Goal: Task Accomplishment & Management: Manage account settings

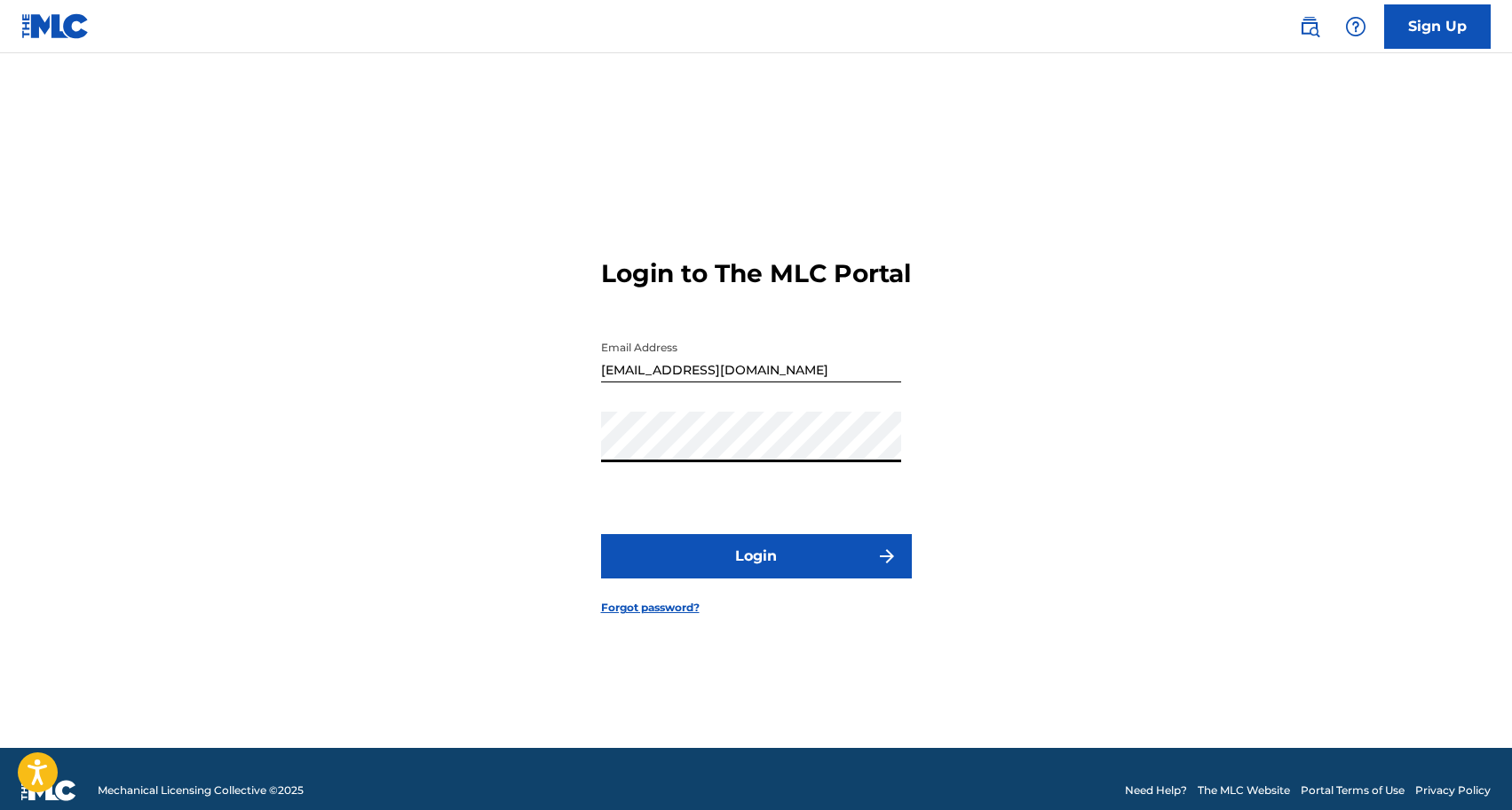
click at [684, 562] on button "Login" at bounding box center [756, 556] width 311 height 45
click at [747, 579] on button "Login" at bounding box center [756, 556] width 311 height 45
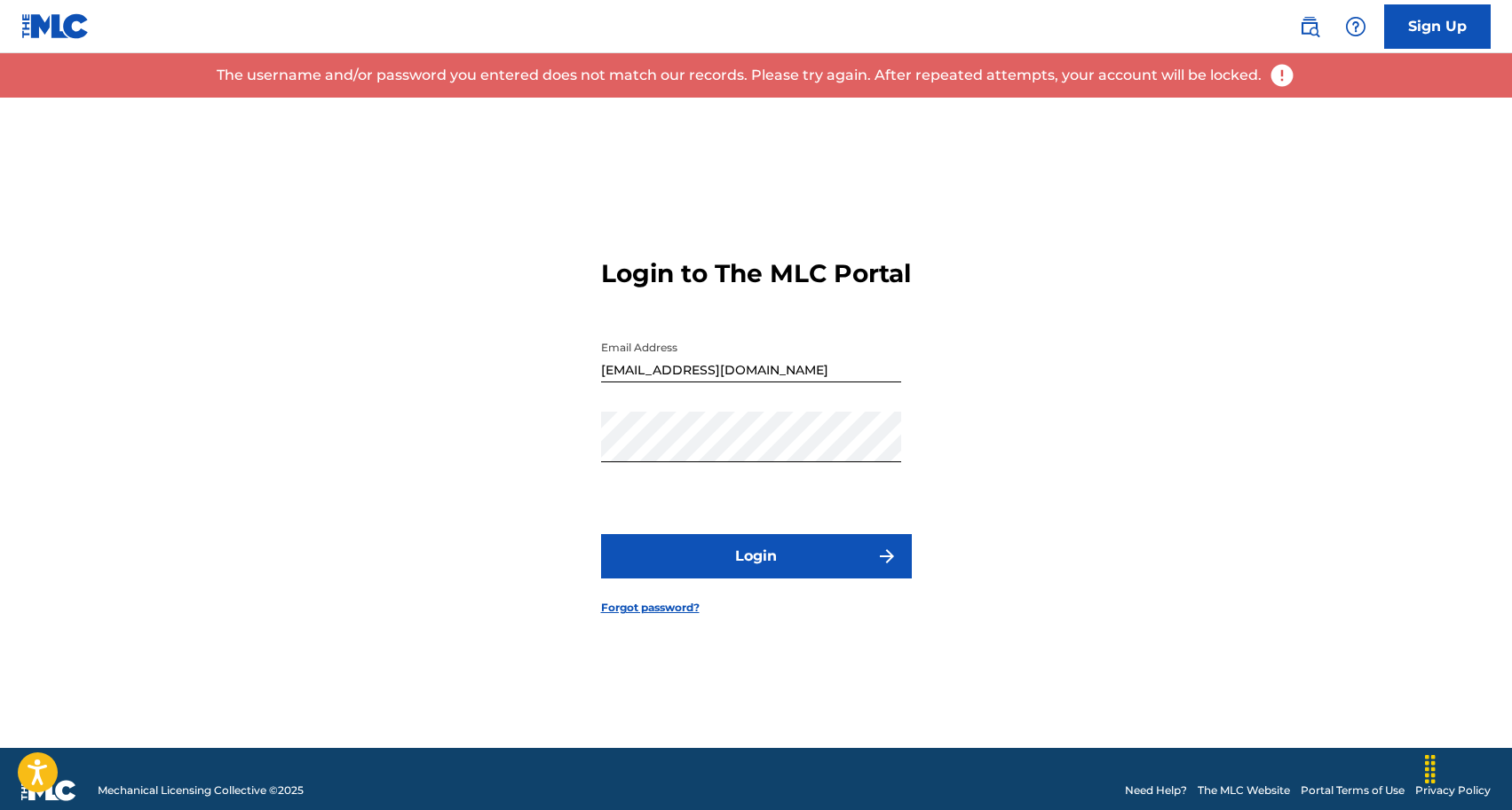
click at [1272, 76] on img at bounding box center [1281, 75] width 26 height 26
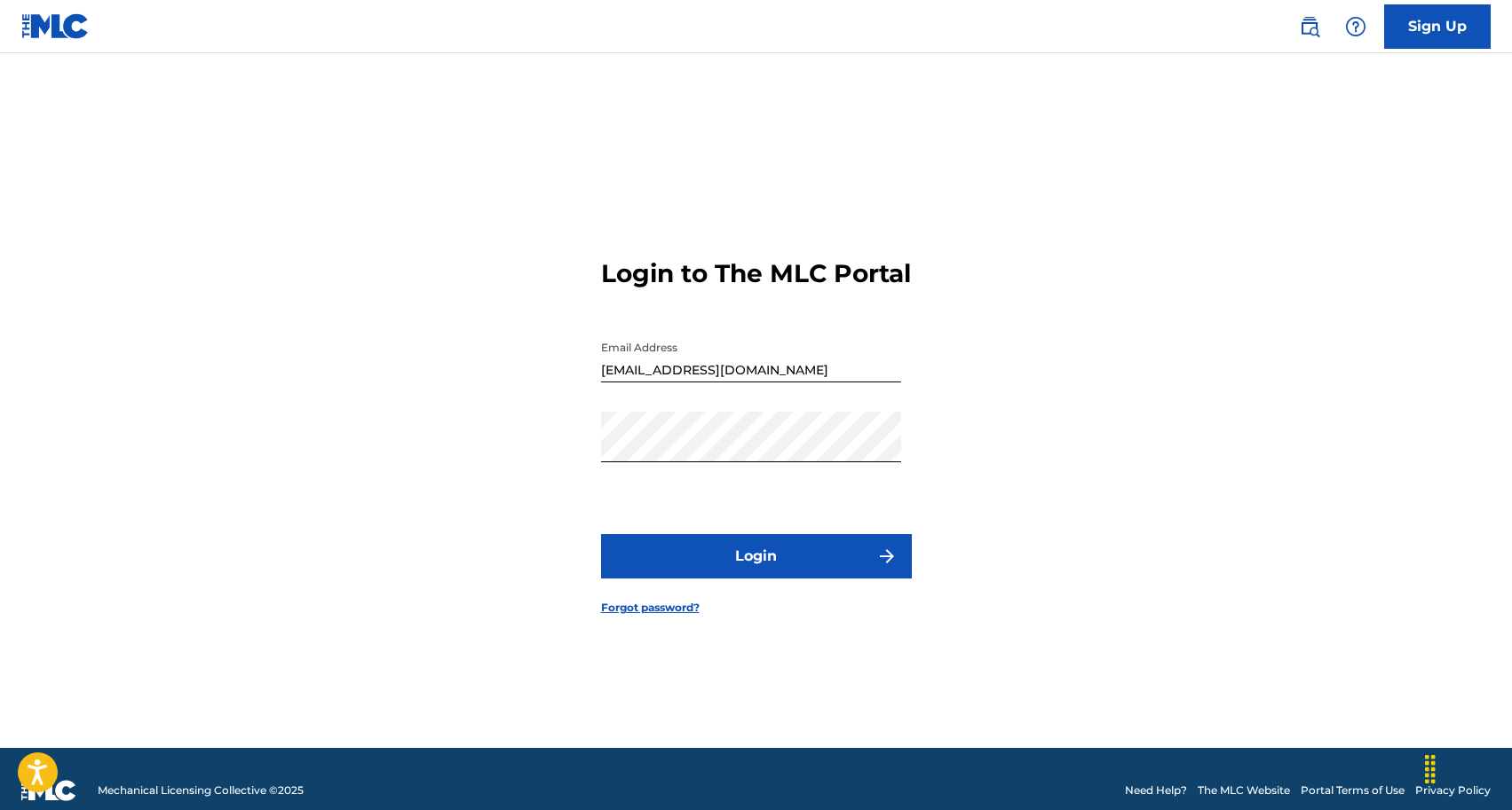
click at [742, 575] on button "Login" at bounding box center [756, 556] width 311 height 45
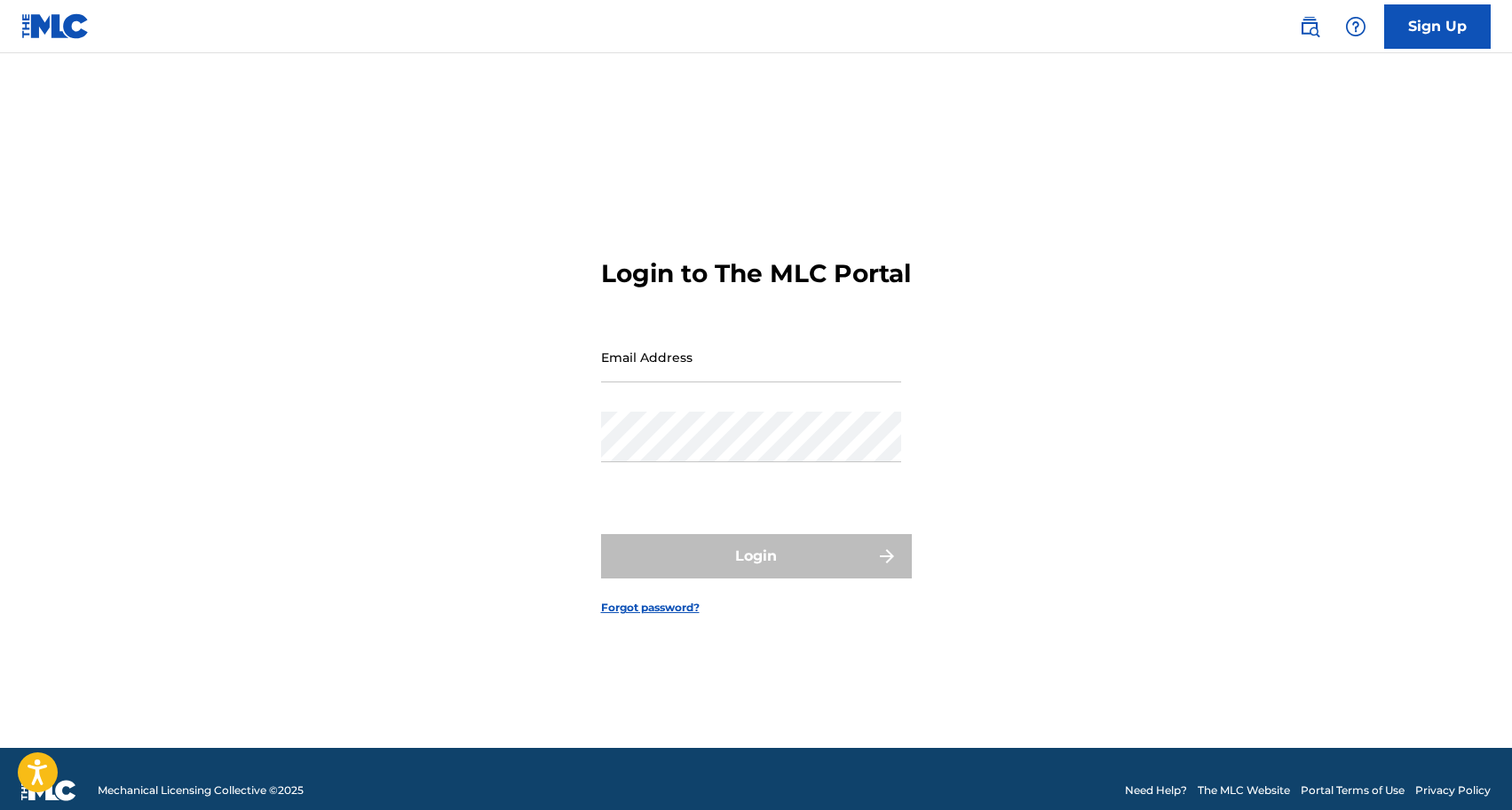
click at [665, 377] on input "Email Address" at bounding box center [751, 357] width 300 height 51
paste input "mondanealbertwalker@gmail.com"
type input "mondanealbertwalker@gmail.com"
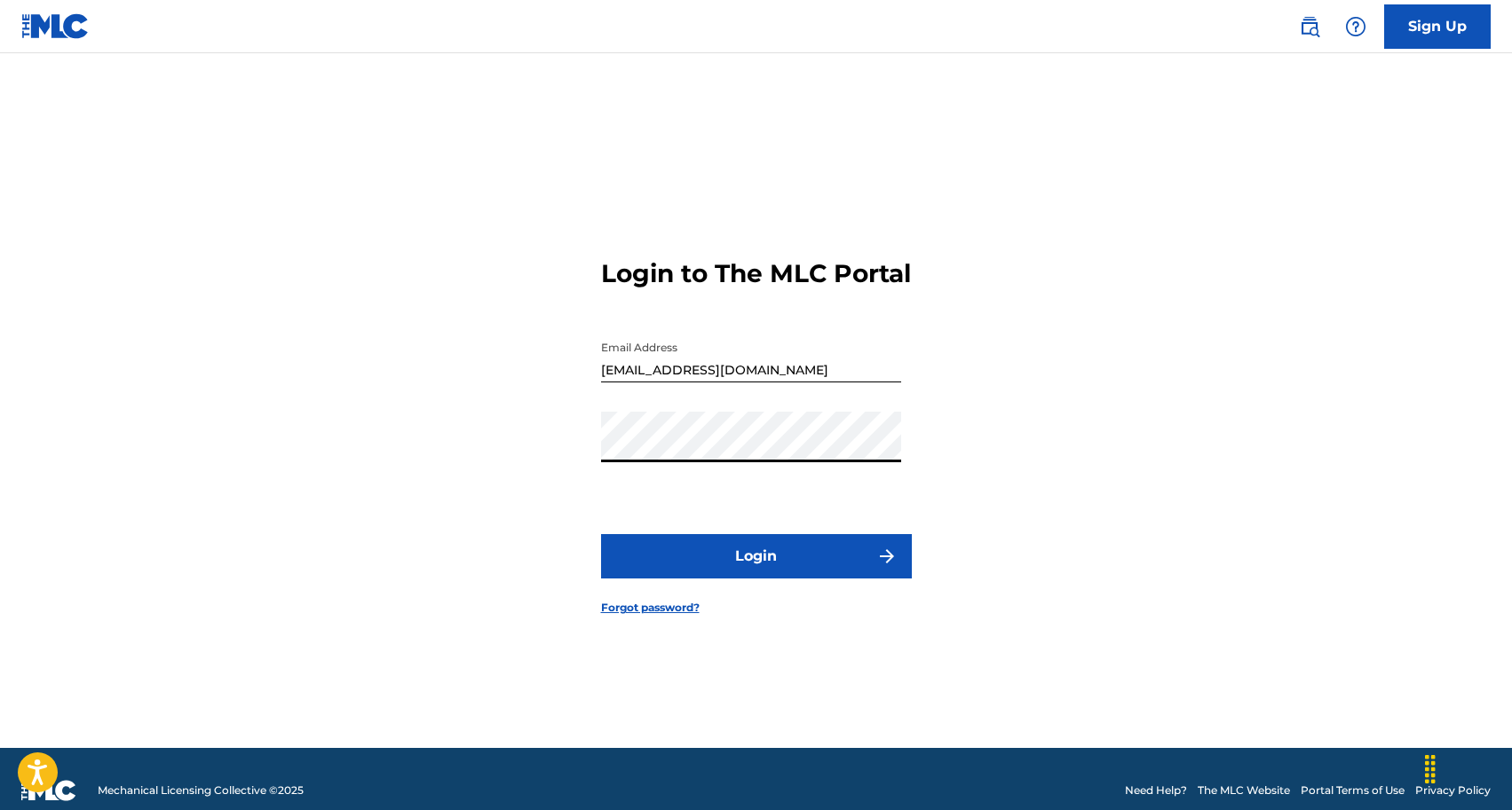
click at [681, 571] on button "Login" at bounding box center [756, 556] width 311 height 45
